Goal: Task Accomplishment & Management: Use online tool/utility

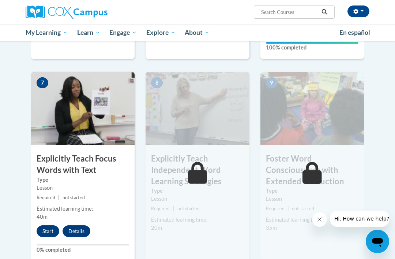
scroll to position [534, 0]
click at [45, 225] on button "Start" at bounding box center [48, 231] width 23 height 12
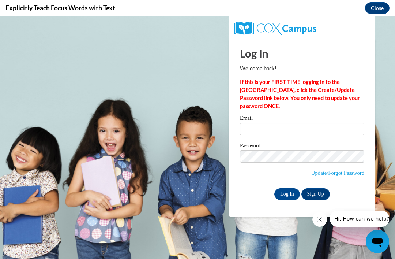
scroll to position [0, 0]
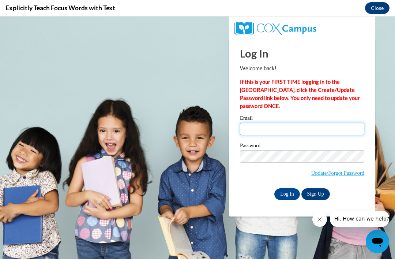
click at [306, 127] on input "Email" at bounding box center [302, 129] width 124 height 12
click at [284, 127] on input "Email" at bounding box center [302, 129] width 124 height 12
type input "Curlis.Harris@iasmyrna.org"
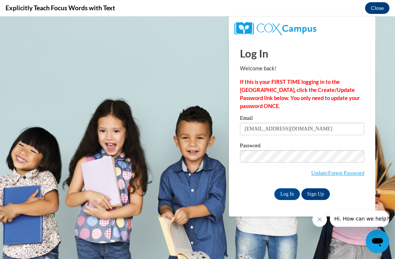
click at [287, 193] on input "Log In" at bounding box center [287, 194] width 26 height 12
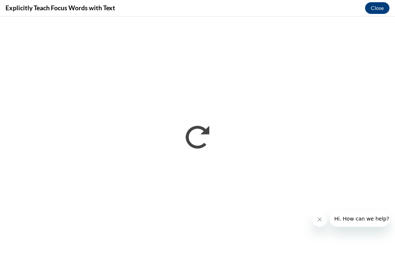
scroll to position [546, 0]
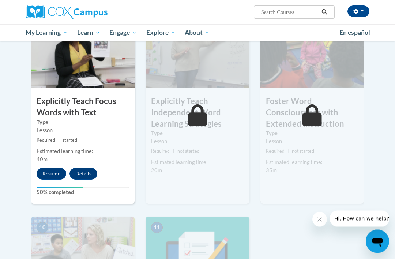
scroll to position [577, 0]
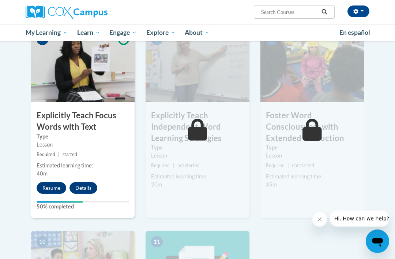
click at [54, 182] on button "Resume" at bounding box center [52, 188] width 30 height 12
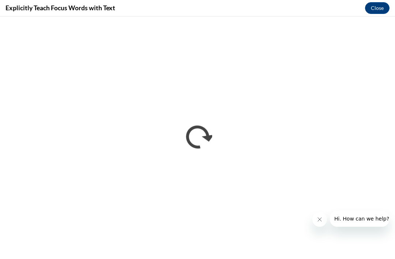
scroll to position [0, 0]
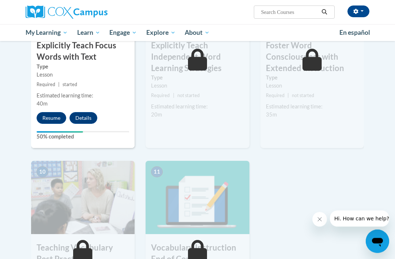
scroll to position [648, 0]
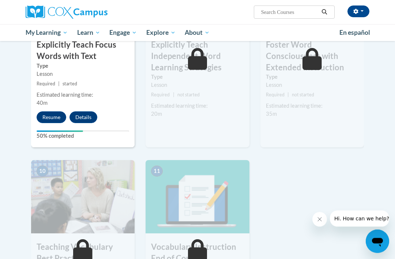
click at [50, 112] on button "Resume" at bounding box center [52, 118] width 30 height 12
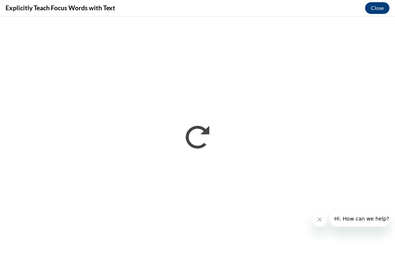
scroll to position [0, 0]
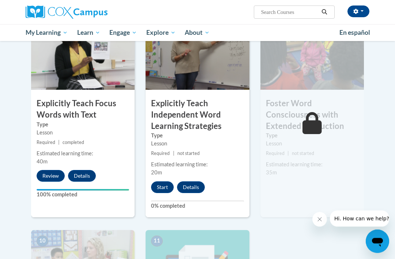
scroll to position [590, 0]
click at [165, 181] on button "Start" at bounding box center [162, 187] width 23 height 12
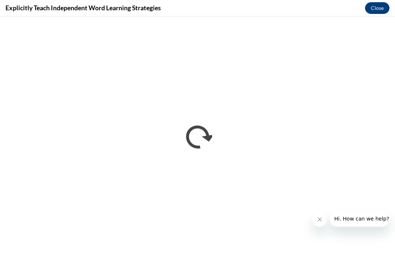
scroll to position [0, 0]
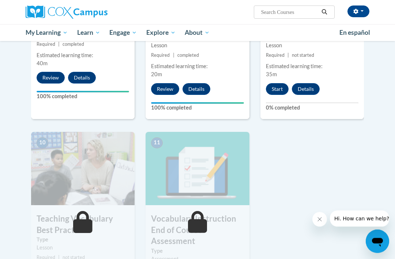
scroll to position [688, 0]
click at [277, 83] on button "Start" at bounding box center [277, 89] width 23 height 12
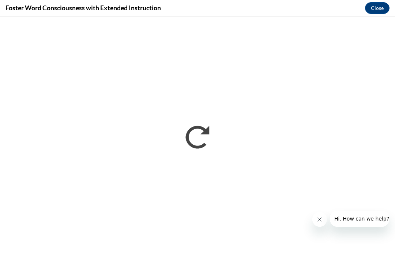
scroll to position [0, 0]
